Goal: Transaction & Acquisition: Book appointment/travel/reservation

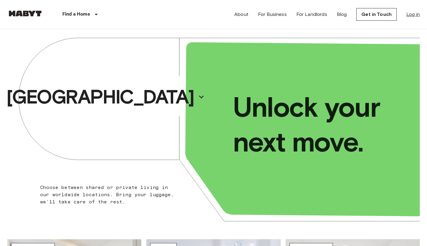
click at [413, 16] on link "Log in" at bounding box center [412, 14] width 13 height 7
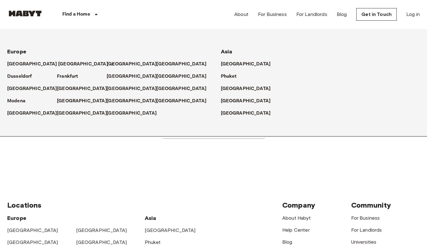
click at [60, 62] on p "[GEOGRAPHIC_DATA]" at bounding box center [83, 64] width 50 height 7
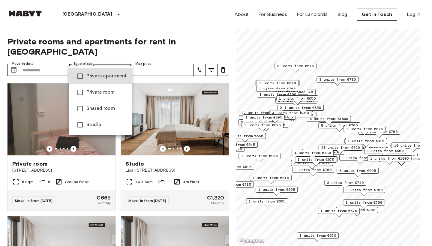
type input "******"
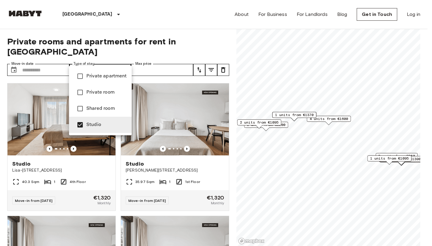
click at [207, 38] on div at bounding box center [216, 123] width 432 height 246
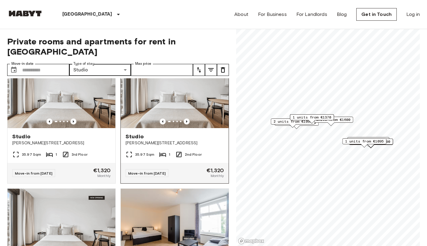
scroll to position [222, 0]
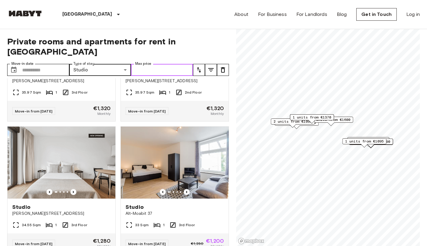
click at [155, 64] on input "Max price" at bounding box center [162, 70] width 62 height 12
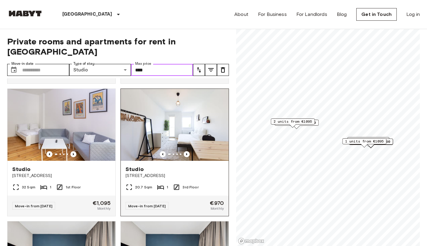
scroll to position [712, 0]
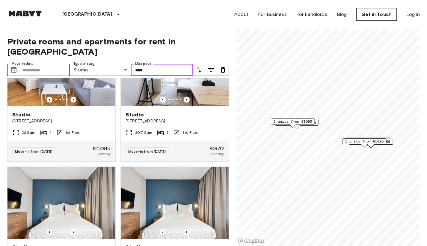
type input "****"
click at [200, 67] on icon "tune" at bounding box center [199, 69] width 4 height 5
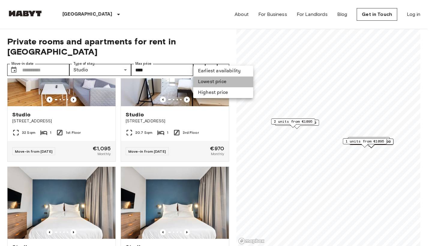
click at [207, 80] on li "Lowest price" at bounding box center [223, 81] width 60 height 11
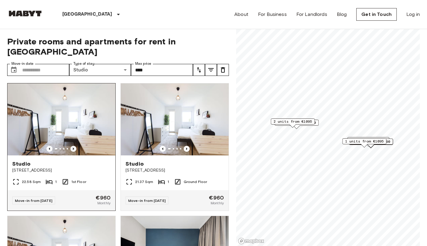
click at [73, 146] on icon "Previous image" at bounding box center [73, 149] width 6 height 6
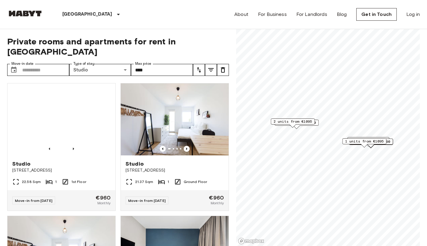
scroll to position [10, 0]
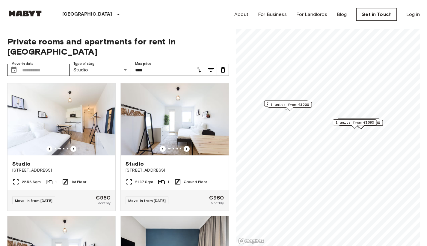
scroll to position [11, 0]
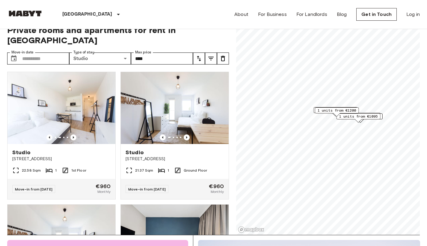
scroll to position [10, 0]
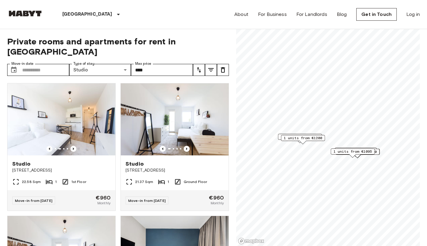
drag, startPoint x: 369, startPoint y: 154, endPoint x: 364, endPoint y: 157, distance: 5.5
click at [364, 157] on div "1 units from €1095" at bounding box center [353, 152] width 44 height 9
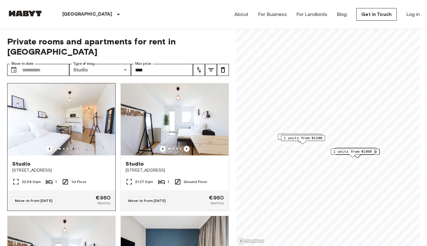
click at [72, 146] on icon "Previous image" at bounding box center [73, 149] width 6 height 6
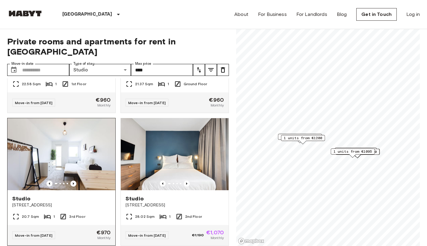
scroll to position [156, 0]
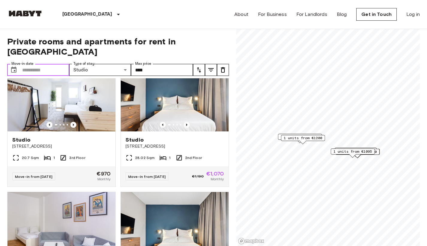
click at [36, 64] on input "Move-in date" at bounding box center [45, 70] width 47 height 12
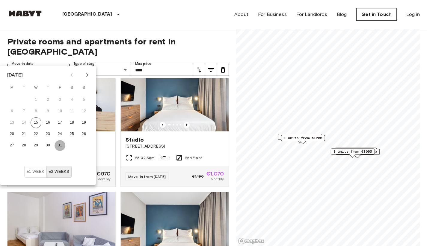
click at [61, 147] on button "31" at bounding box center [60, 145] width 11 height 11
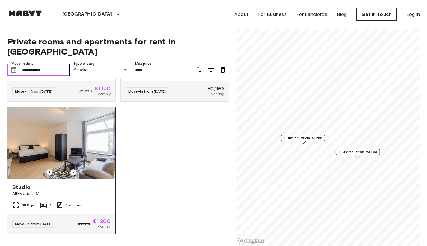
click at [70, 141] on img at bounding box center [61, 143] width 108 height 72
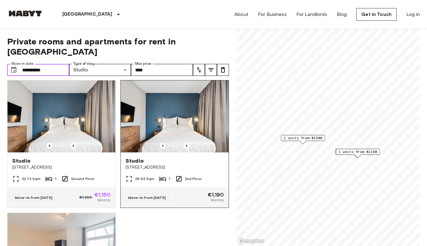
scroll to position [0, 0]
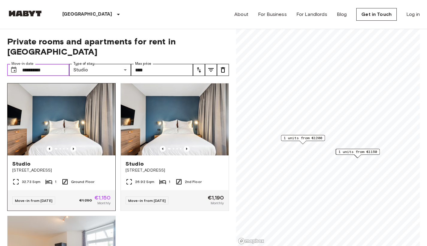
click at [38, 100] on img at bounding box center [61, 119] width 108 height 72
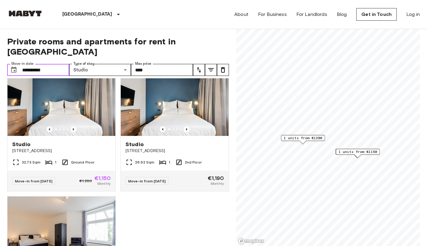
scroll to position [109, 0]
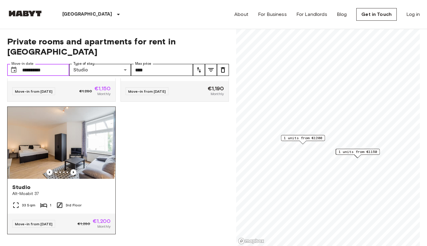
click at [93, 133] on img at bounding box center [61, 143] width 108 height 72
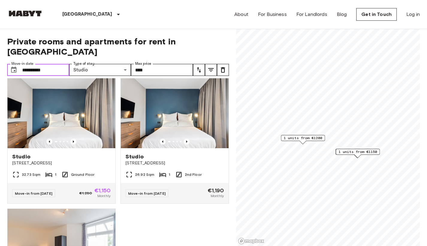
scroll to position [0, 0]
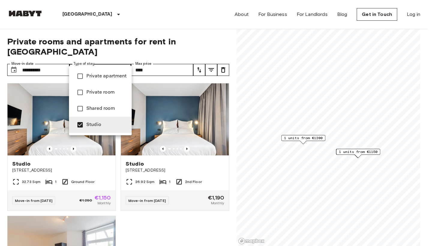
click at [161, 61] on div at bounding box center [216, 123] width 432 height 246
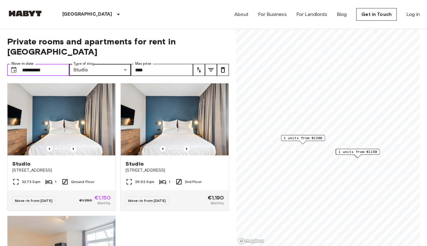
click at [55, 64] on input "**********" at bounding box center [45, 70] width 47 height 12
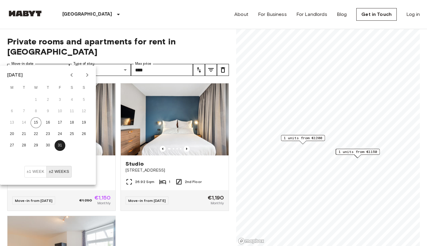
click at [87, 76] on icon "Next month" at bounding box center [87, 74] width 7 height 7
click at [73, 102] on button "1" at bounding box center [72, 99] width 11 height 11
type input "**********"
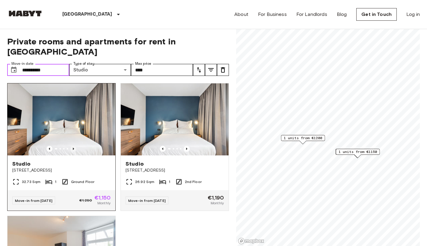
click at [73, 146] on icon "Previous image" at bounding box center [73, 149] width 6 height 6
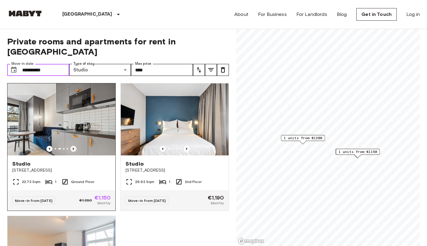
click at [73, 147] on icon "Previous image" at bounding box center [73, 148] width 1 height 2
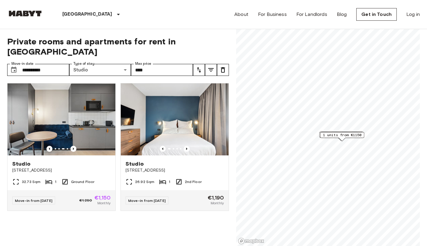
scroll to position [71, 0]
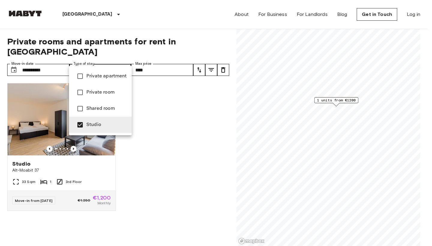
click at [122, 74] on span "Private apartment" at bounding box center [106, 76] width 40 height 7
click at [105, 90] on span "Private room" at bounding box center [106, 92] width 40 height 7
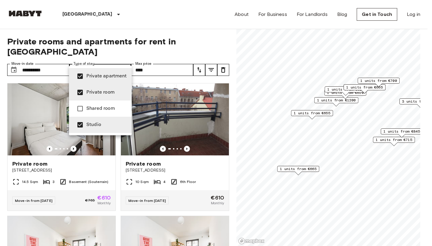
click at [232, 146] on div at bounding box center [216, 123] width 432 height 246
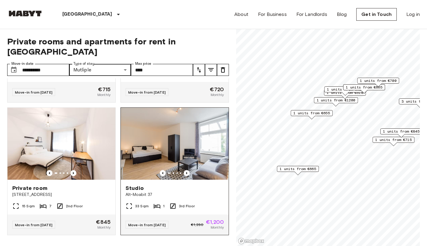
scroll to position [917, 0]
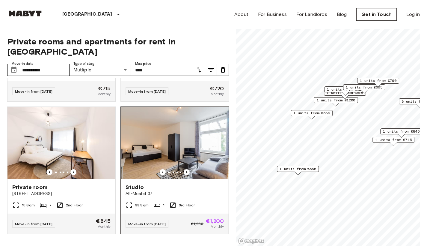
click at [143, 191] on span "Alt-Moabit 37" at bounding box center [175, 194] width 98 height 6
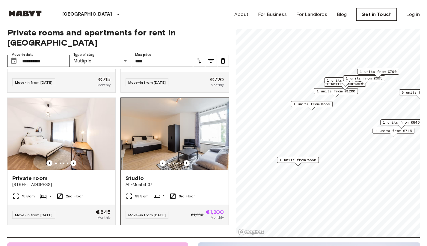
scroll to position [10, 0]
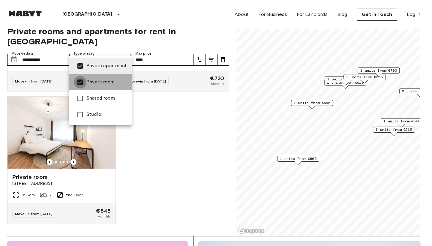
type input "**********"
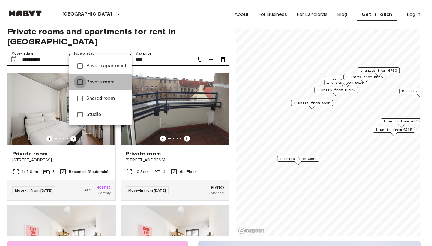
type input "**********"
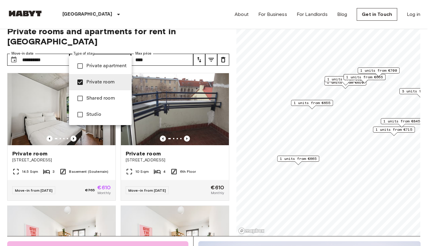
drag, startPoint x: 367, startPoint y: 97, endPoint x: 336, endPoint y: 109, distance: 33.2
click at [336, 109] on div at bounding box center [216, 123] width 432 height 246
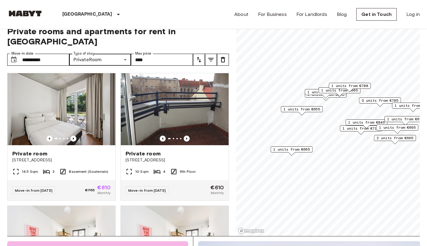
scroll to position [4, 0]
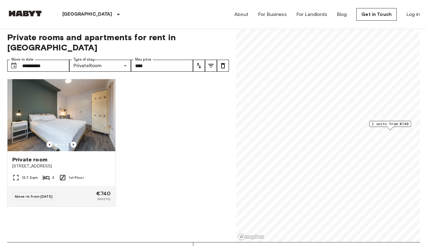
drag, startPoint x: 279, startPoint y: 124, endPoint x: 400, endPoint y: 126, distance: 120.8
click at [400, 126] on span "1 units from €740" at bounding box center [390, 123] width 37 height 5
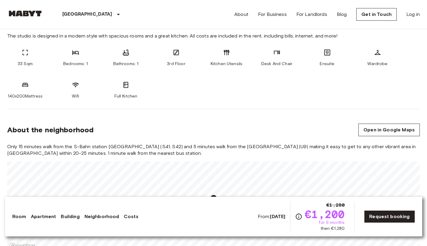
scroll to position [278, 0]
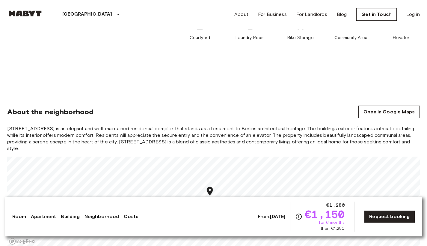
scroll to position [475, 0]
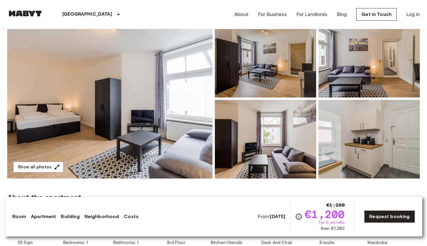
scroll to position [39, 0]
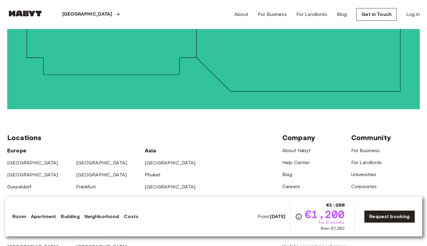
scroll to position [1135, 0]
